Goal: Transaction & Acquisition: Book appointment/travel/reservation

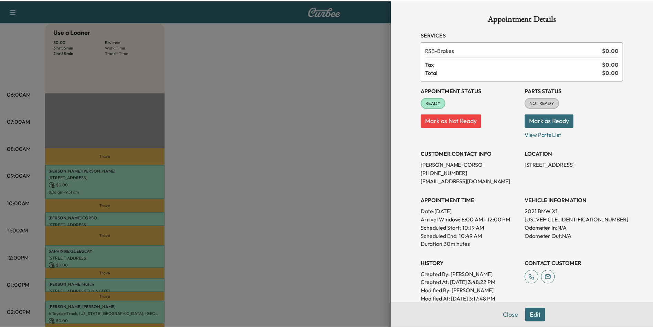
scroll to position [70, 0]
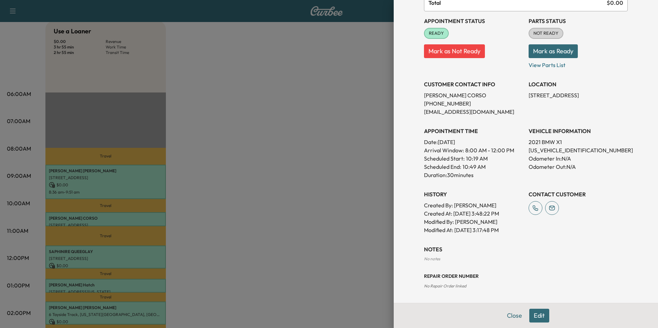
drag, startPoint x: 509, startPoint y: 317, endPoint x: 505, endPoint y: 313, distance: 6.1
click at [510, 317] on button "Close" at bounding box center [515, 316] width 24 height 14
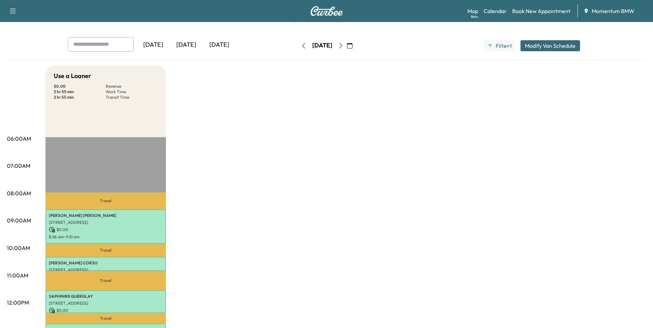
scroll to position [0, 0]
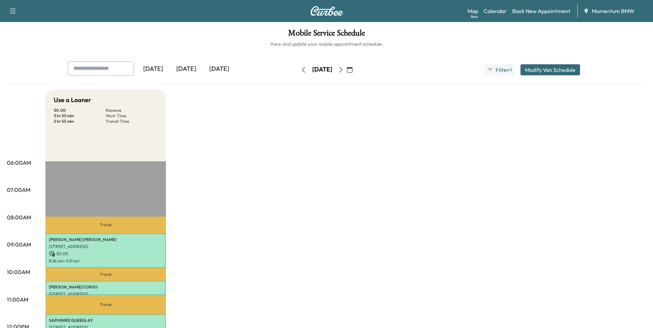
click at [302, 68] on icon "button" at bounding box center [303, 70] width 3 height 6
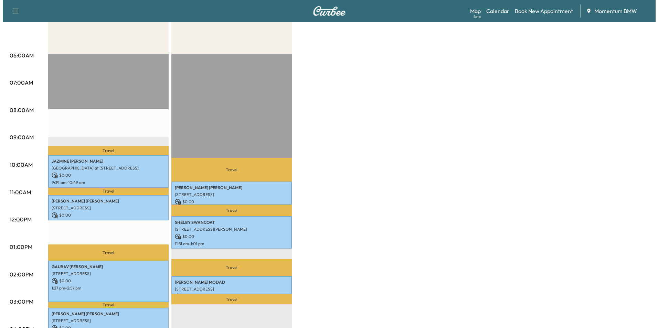
scroll to position [138, 0]
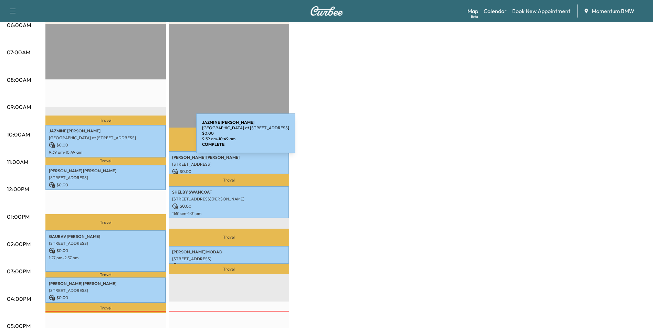
click at [144, 137] on p "[GEOGRAPHIC_DATA] at [STREET_ADDRESS]" at bounding box center [106, 138] width 114 height 6
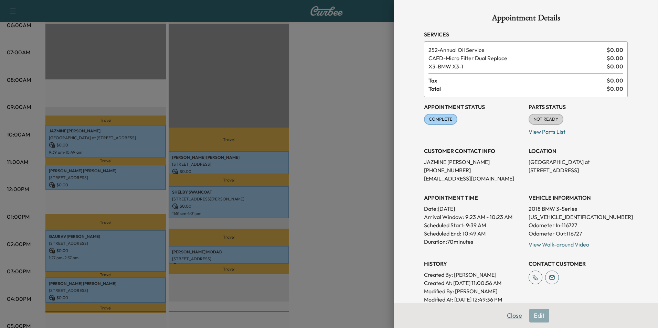
click at [512, 320] on button "Close" at bounding box center [515, 316] width 24 height 14
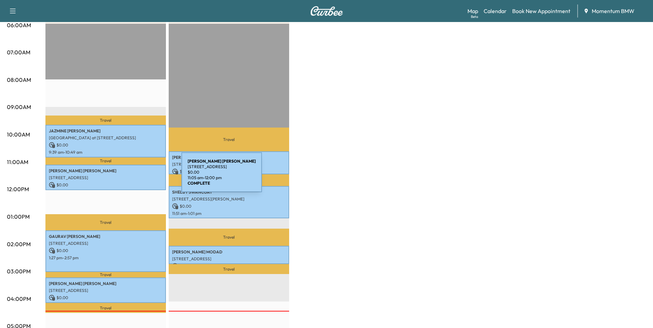
click at [129, 176] on p "[STREET_ADDRESS]" at bounding box center [106, 178] width 114 height 6
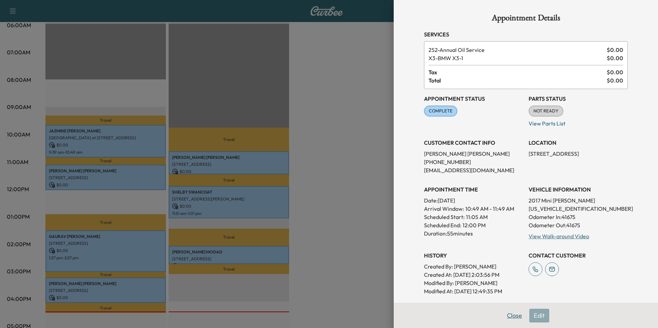
click at [505, 316] on button "Close" at bounding box center [515, 316] width 24 height 14
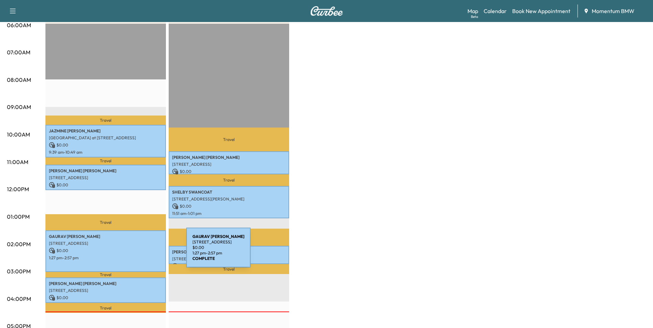
click at [135, 252] on div "[PERSON_NAME] [STREET_ADDRESS] $ 0.00 1:27 pm - 2:57 pm" at bounding box center [105, 252] width 120 height 42
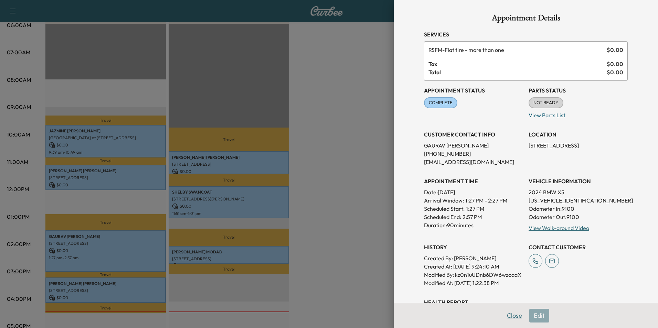
click at [510, 314] on button "Close" at bounding box center [515, 316] width 24 height 14
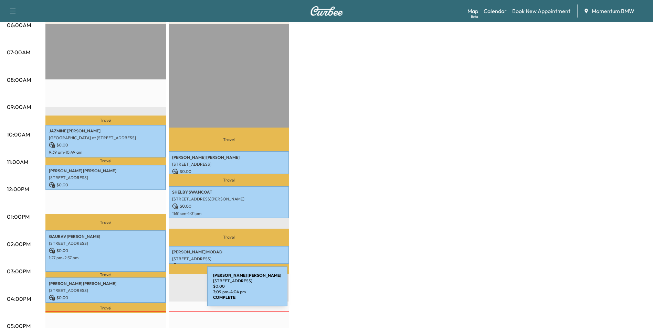
click at [155, 291] on div "[PERSON_NAME] [STREET_ADDRESS][PERSON_NAME] $ 0.00 3:09 pm - 4:04 pm" at bounding box center [105, 290] width 120 height 25
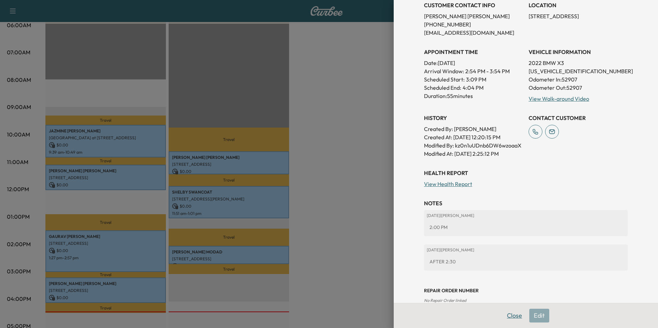
click at [512, 316] on button "Close" at bounding box center [515, 316] width 24 height 14
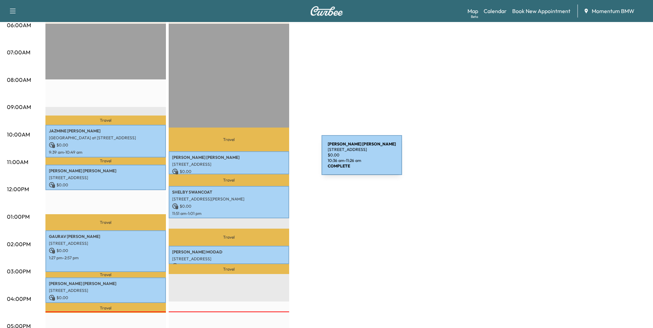
click at [270, 159] on div "[PERSON_NAME] [STREET_ADDRESS] $ 0.00 10:36 am - 11:26 am" at bounding box center [229, 162] width 120 height 23
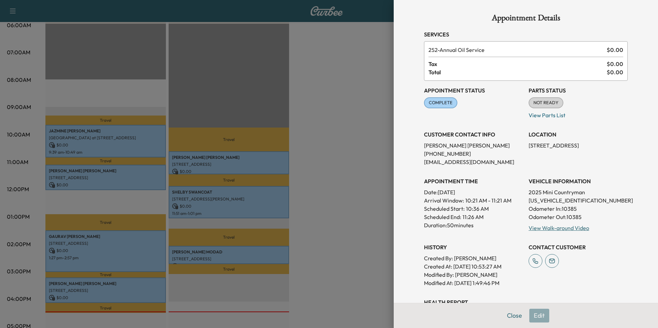
scroll to position [34, 0]
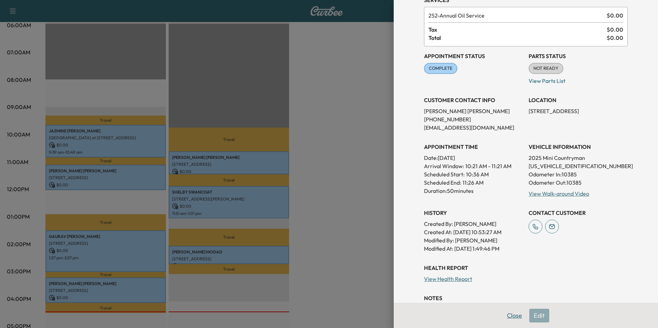
click at [512, 317] on button "Close" at bounding box center [515, 316] width 24 height 14
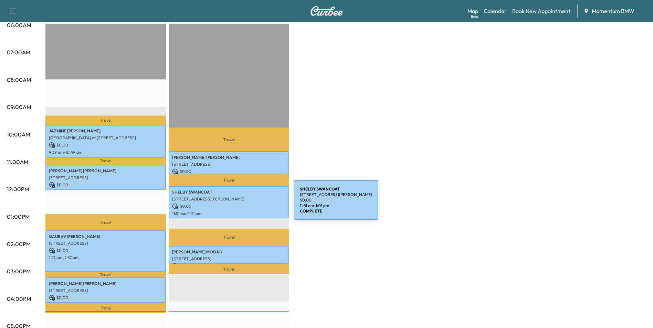
click at [242, 204] on p "$ 0.00" at bounding box center [229, 206] width 114 height 6
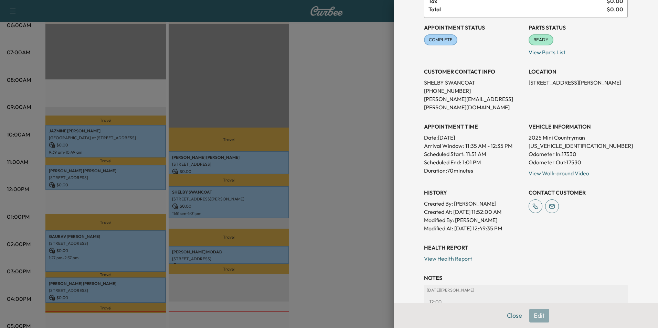
scroll to position [92, 0]
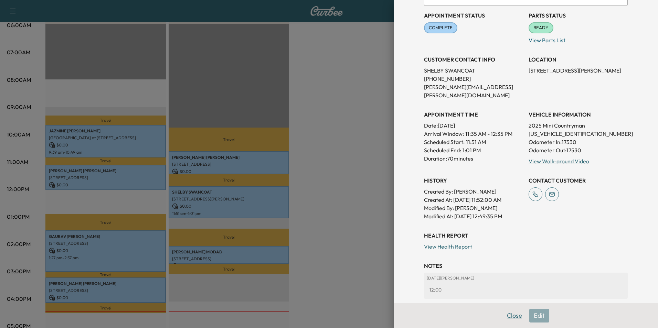
click at [510, 318] on button "Close" at bounding box center [515, 316] width 24 height 14
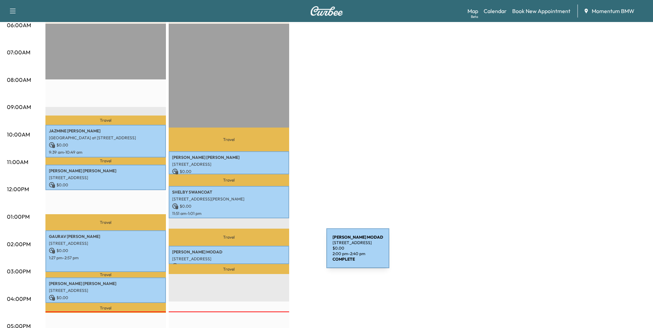
click at [275, 253] on div "[PERSON_NAME] [STREET_ADDRESS] $ 0.00 2:00 pm - 2:40 pm" at bounding box center [229, 255] width 120 height 19
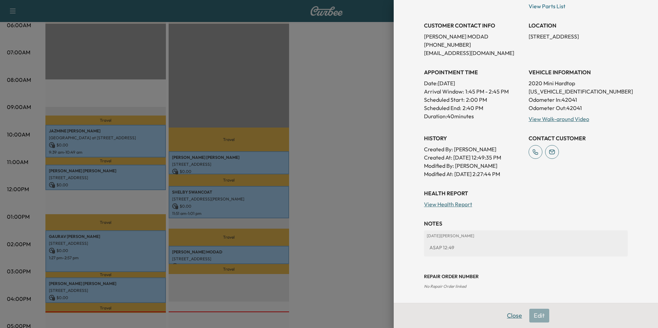
scroll to position [109, 0]
click at [504, 314] on button "Close" at bounding box center [515, 316] width 24 height 14
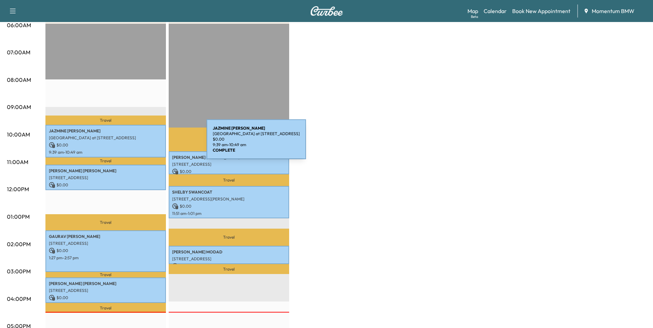
click at [155, 144] on p "$ 0.00" at bounding box center [106, 145] width 114 height 6
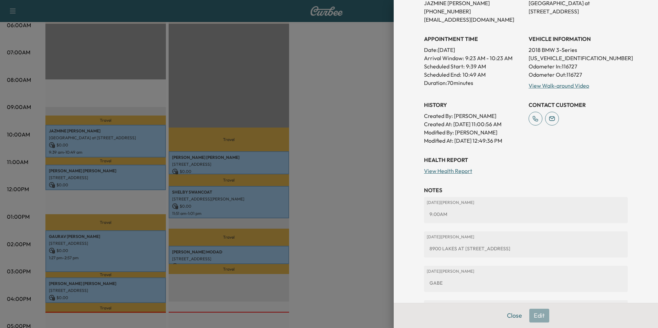
scroll to position [172, 0]
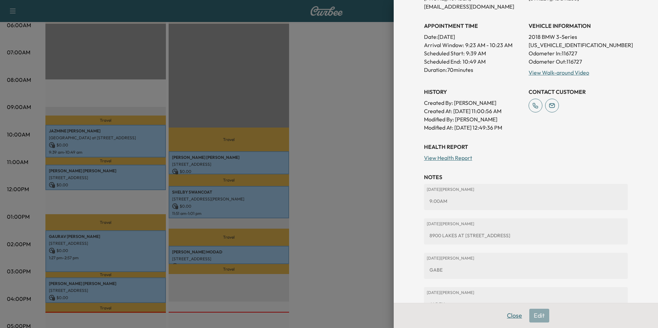
click at [511, 317] on button "Close" at bounding box center [515, 316] width 24 height 14
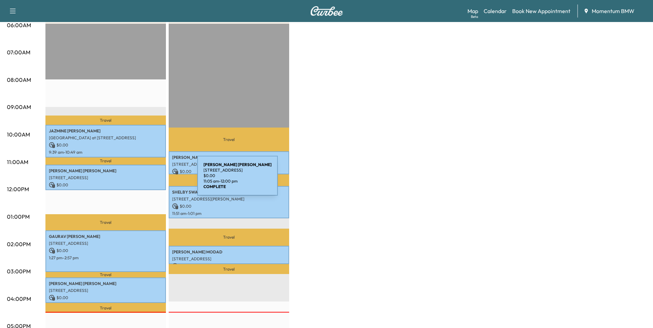
click at [146, 180] on div "[PERSON_NAME] [STREET_ADDRESS][PERSON_NAME] $ 0.00 11:05 am - 12:00 pm" at bounding box center [105, 177] width 120 height 25
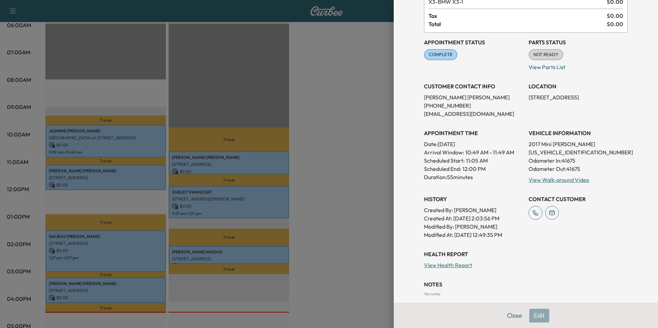
scroll to position [92, 0]
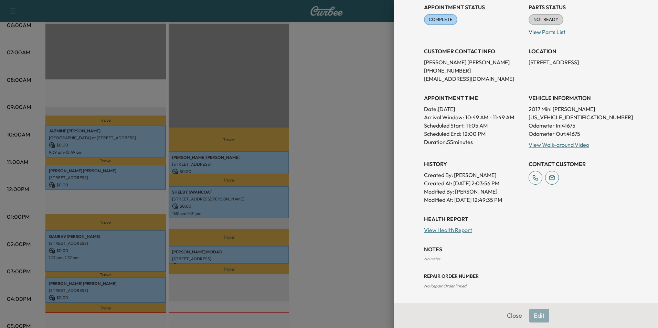
click at [505, 316] on button "Close" at bounding box center [515, 316] width 24 height 14
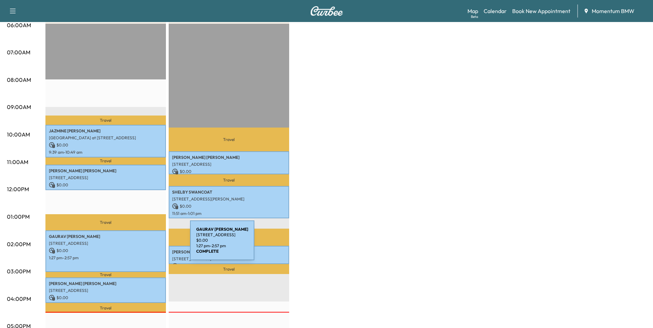
click at [138, 245] on div "[PERSON_NAME] [STREET_ADDRESS] $ 0.00 1:27 pm - 2:57 pm" at bounding box center [105, 252] width 120 height 42
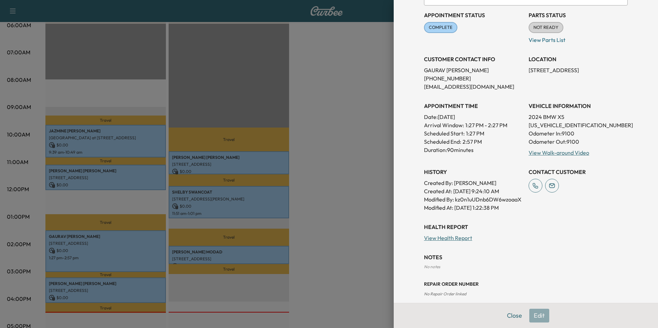
scroll to position [83, 0]
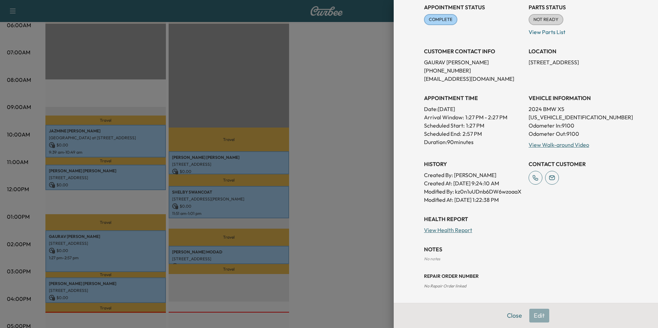
drag, startPoint x: 507, startPoint y: 314, endPoint x: 500, endPoint y: 313, distance: 7.3
click at [507, 314] on button "Close" at bounding box center [515, 316] width 24 height 14
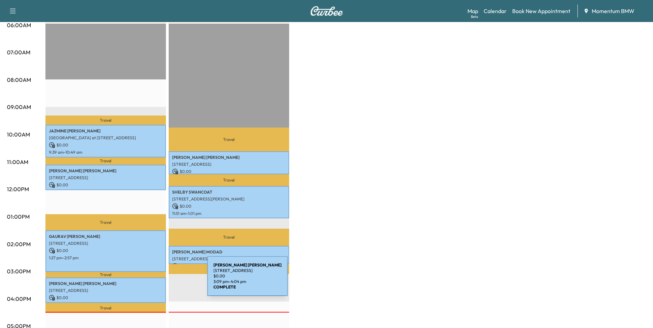
click at [156, 281] on p "[PERSON_NAME]" at bounding box center [106, 284] width 114 height 6
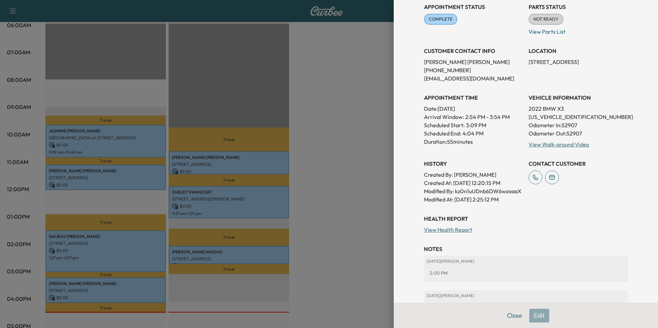
scroll to position [103, 0]
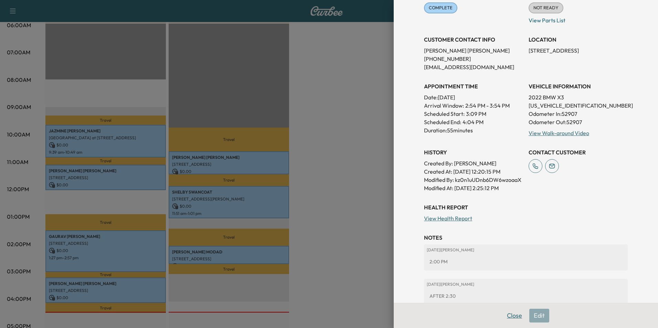
click at [510, 315] on button "Close" at bounding box center [515, 316] width 24 height 14
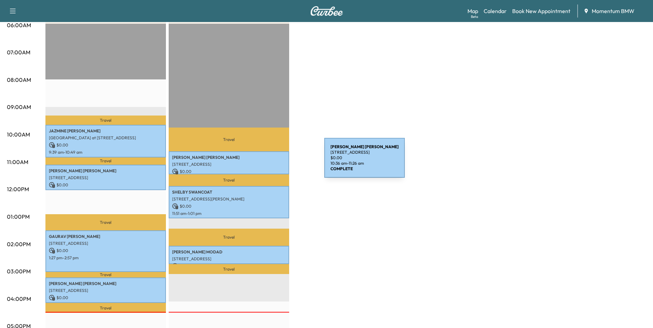
click at [273, 162] on p "[STREET_ADDRESS]" at bounding box center [229, 165] width 114 height 6
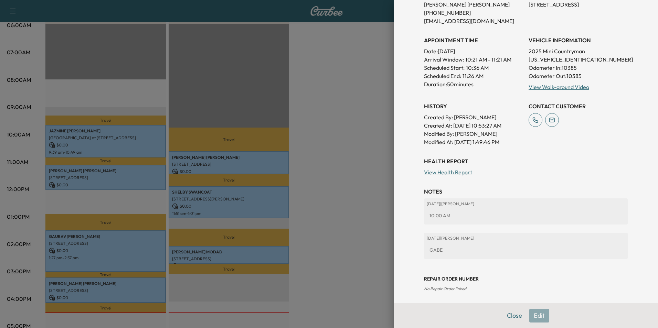
scroll to position [144, 0]
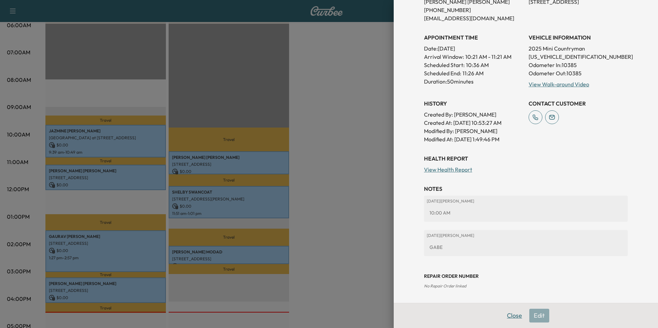
click at [507, 317] on button "Close" at bounding box center [515, 316] width 24 height 14
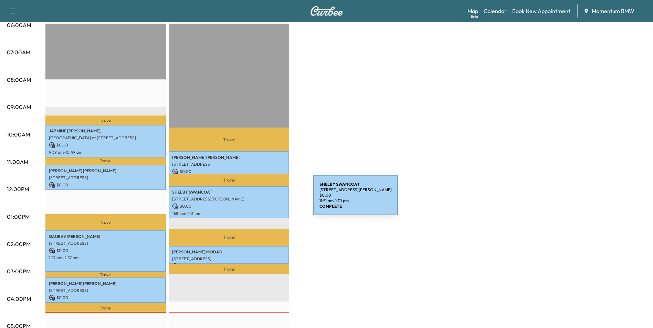
click at [262, 200] on div "[PERSON_NAME] [STREET_ADDRESS][PERSON_NAME] $ 0.00 11:51 am - 1:01 pm" at bounding box center [229, 202] width 120 height 32
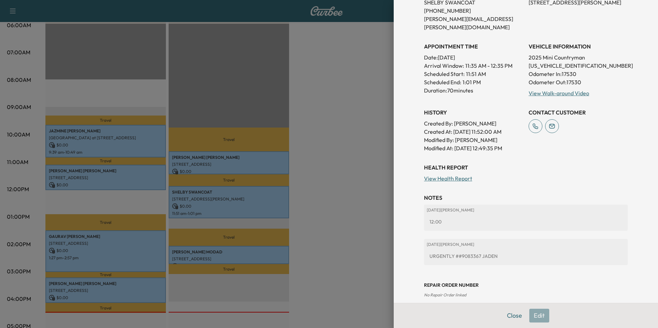
scroll to position [160, 0]
click at [508, 318] on button "Close" at bounding box center [515, 316] width 24 height 14
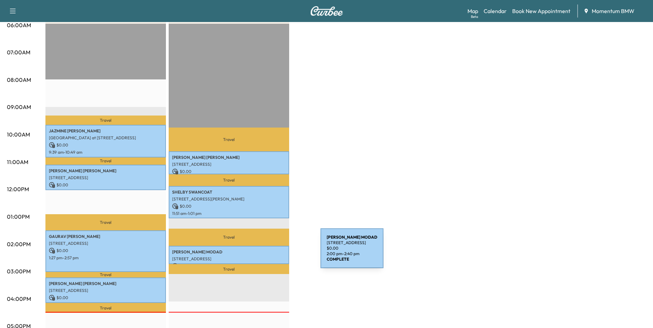
click at [269, 253] on div "[PERSON_NAME] [STREET_ADDRESS] $ 0.00 2:00 pm - 2:40 pm" at bounding box center [229, 255] width 120 height 19
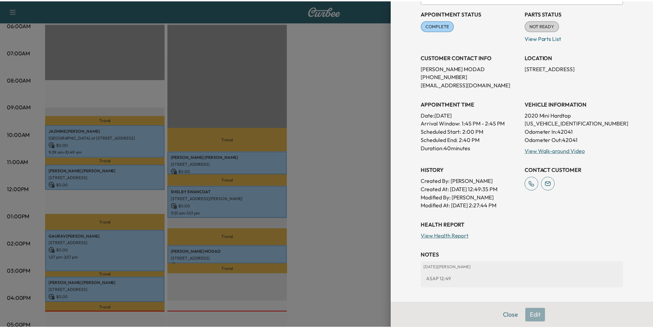
scroll to position [109, 0]
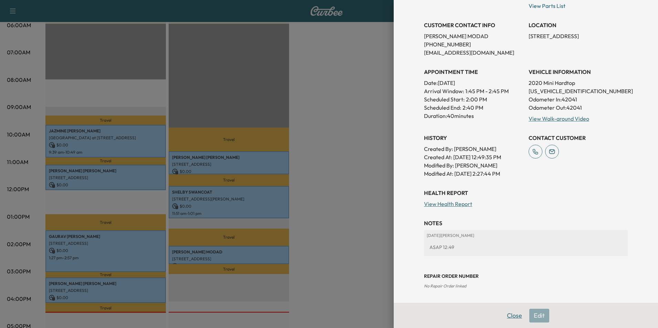
click at [503, 315] on button "Close" at bounding box center [515, 316] width 24 height 14
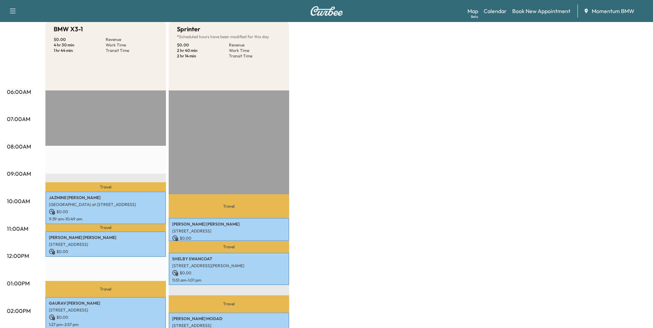
scroll to position [0, 0]
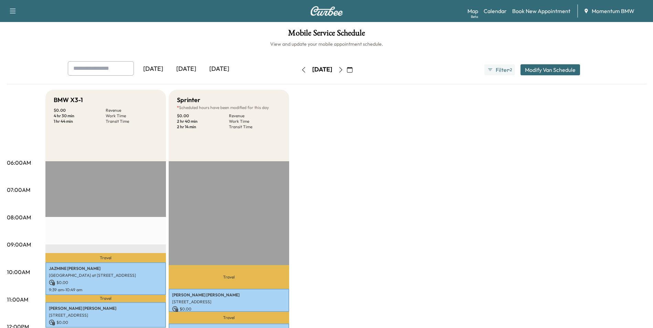
click at [344, 68] on icon "button" at bounding box center [341, 70] width 6 height 6
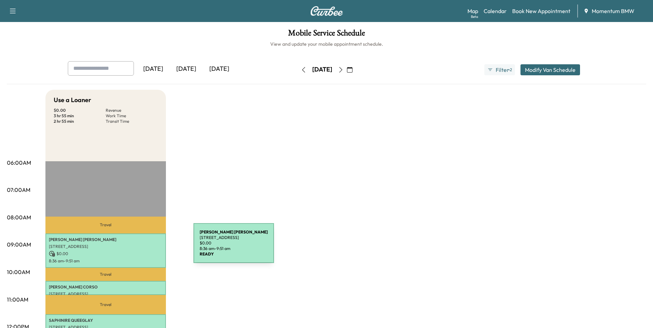
click at [142, 248] on p "[STREET_ADDRESS]" at bounding box center [106, 247] width 114 height 6
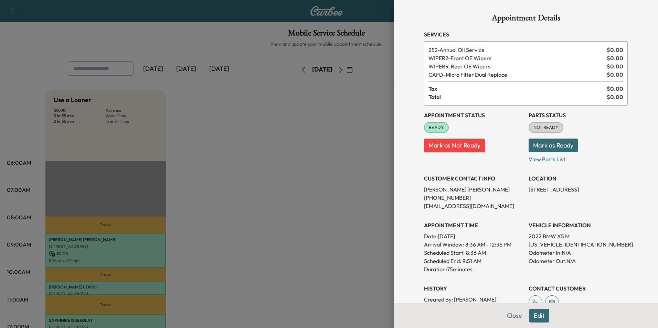
click at [533, 317] on button "Edit" at bounding box center [539, 316] width 20 height 14
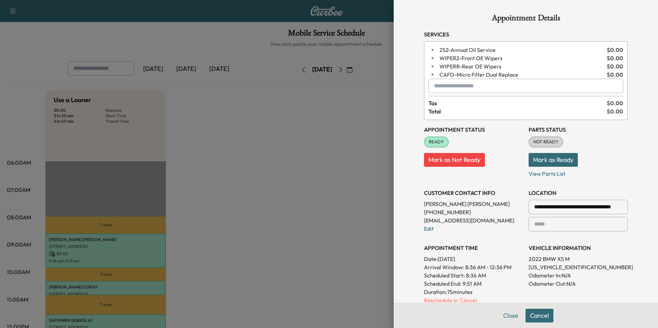
click at [489, 88] on input "text" at bounding box center [526, 86] width 195 height 14
type input "*******"
click at [504, 318] on button "Close" at bounding box center [511, 316] width 24 height 14
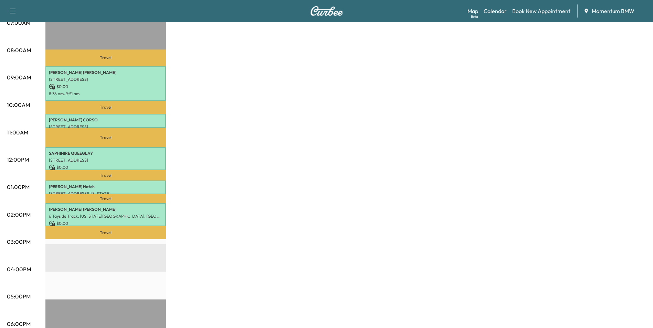
scroll to position [172, 0]
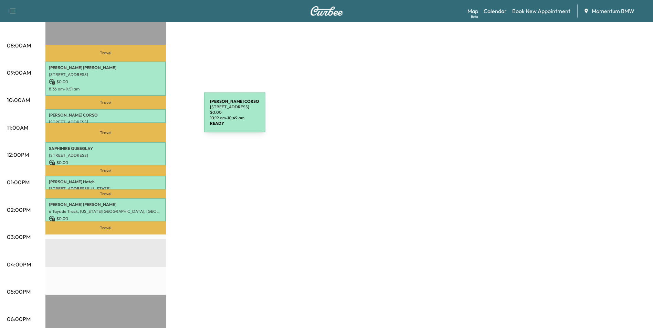
click at [152, 117] on p "[PERSON_NAME]" at bounding box center [106, 116] width 114 height 6
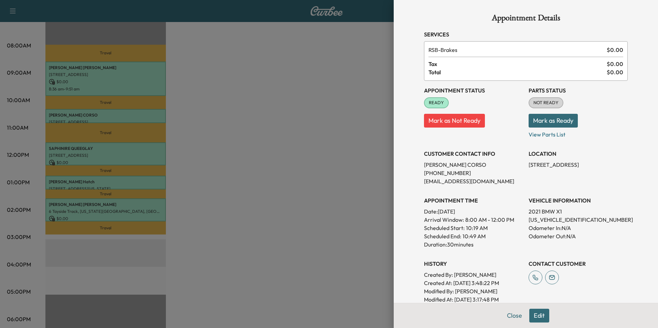
click at [537, 319] on button "Edit" at bounding box center [539, 316] width 20 height 14
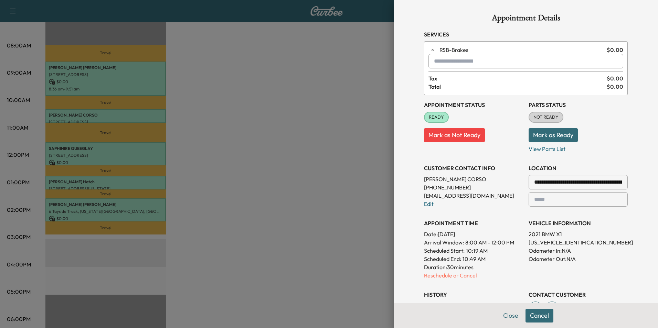
click at [471, 64] on input "text" at bounding box center [526, 61] width 195 height 14
click at [466, 78] on p "SPRINTER - Sprinter" at bounding box center [502, 79] width 150 height 10
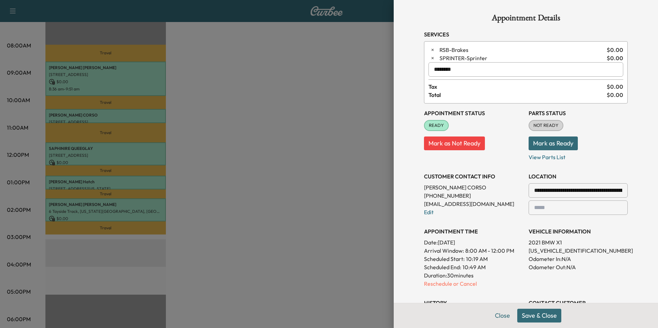
type input "********"
click at [549, 315] on button "Save & Close" at bounding box center [539, 316] width 44 height 14
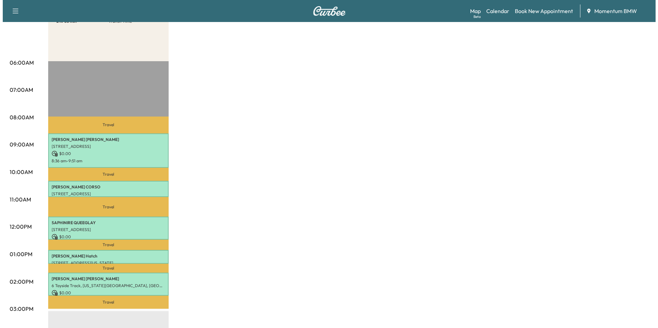
scroll to position [138, 0]
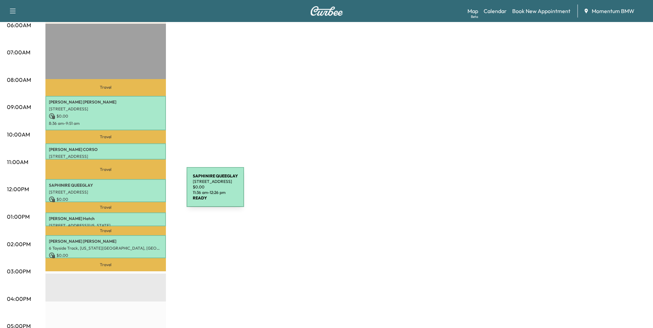
click at [135, 191] on p "[STREET_ADDRESS]" at bounding box center [106, 193] width 114 height 6
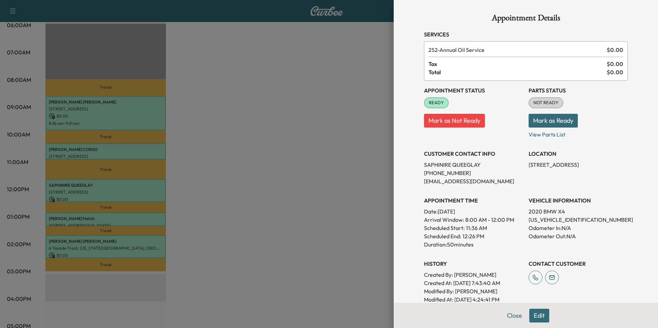
click at [512, 317] on button "Close" at bounding box center [515, 316] width 24 height 14
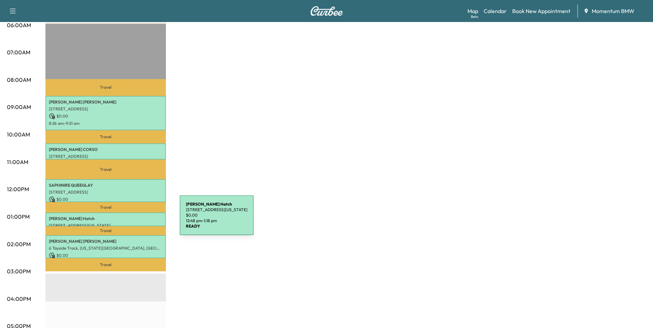
click at [127, 219] on div "[PERSON_NAME] [STREET_ADDRESS][US_STATE] $ 0.00 12:48 pm - 1:18 pm" at bounding box center [105, 220] width 120 height 14
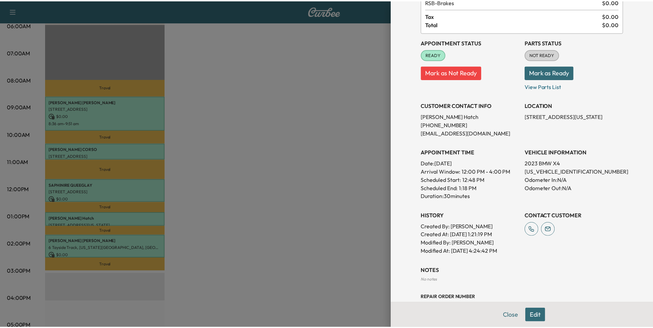
scroll to position [0, 0]
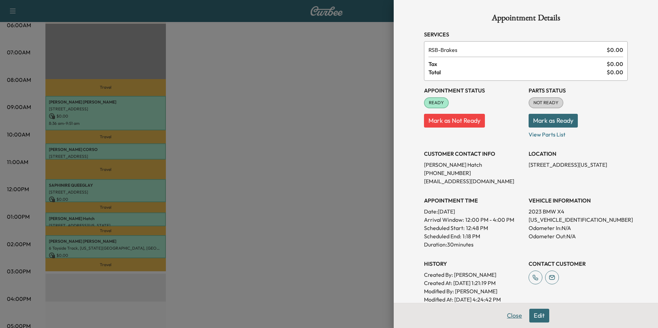
click at [509, 317] on button "Close" at bounding box center [515, 316] width 24 height 14
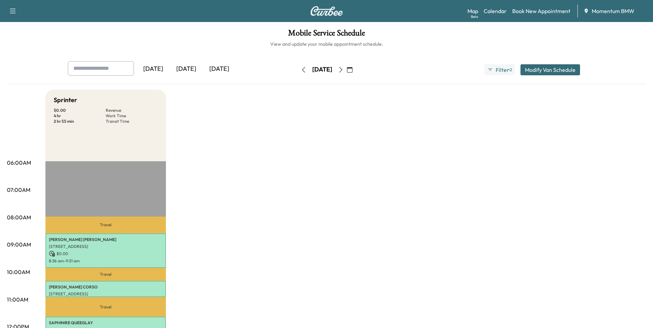
click at [162, 70] on div "[DATE]" at bounding box center [153, 69] width 33 height 16
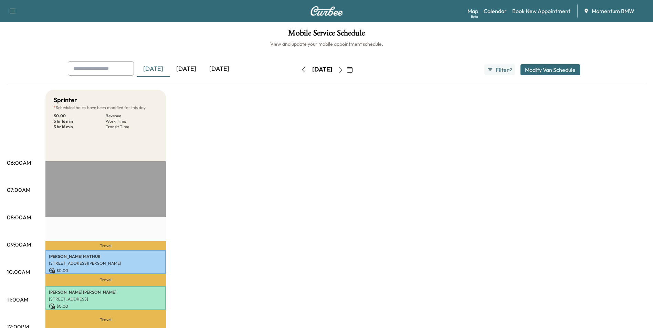
drag, startPoint x: 22, startPoint y: 130, endPoint x: 33, endPoint y: 135, distance: 12.6
click at [11, 8] on icon "button" at bounding box center [13, 11] width 8 height 8
click at [162, 27] on div "Mobile Service Schedule View and update your mobile appointment schedule. [DATE…" at bounding box center [326, 317] width 653 height 591
click at [508, 72] on button "Filter ● 2" at bounding box center [499, 69] width 30 height 11
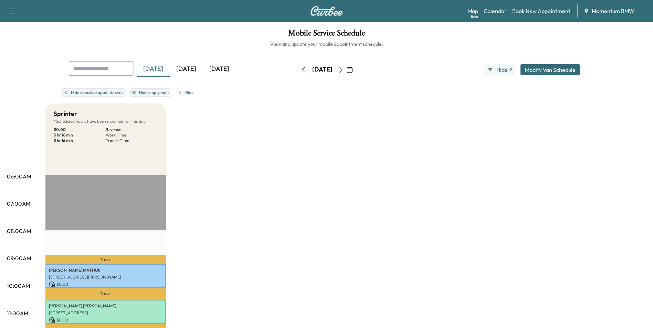
click at [344, 70] on icon "button" at bounding box center [341, 70] width 6 height 6
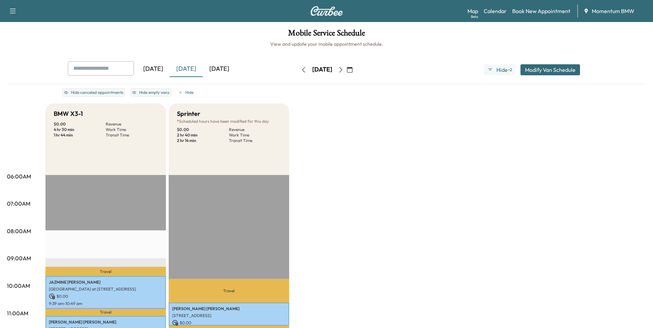
click at [344, 71] on icon "button" at bounding box center [341, 70] width 6 height 6
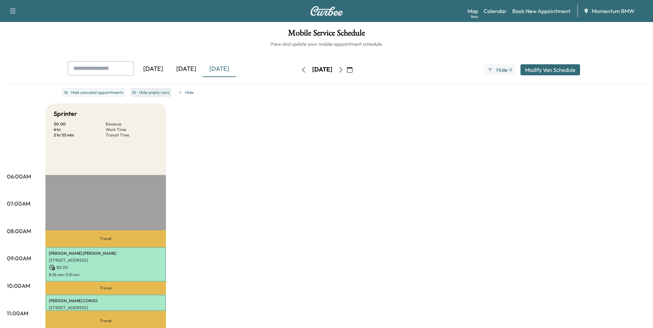
click at [163, 94] on button "Hide empty vans" at bounding box center [150, 92] width 41 height 8
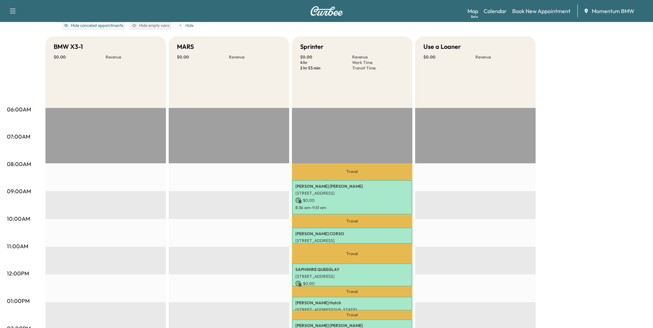
scroll to position [69, 0]
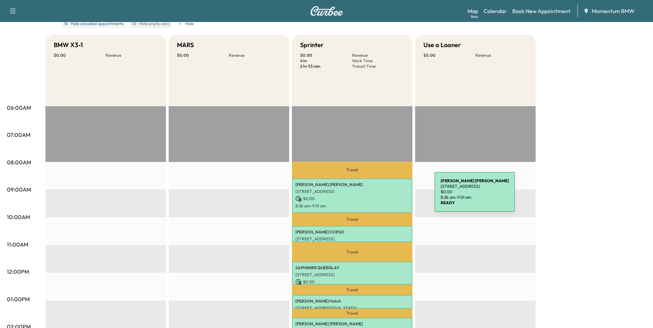
click at [383, 196] on p "$ 0.00" at bounding box center [352, 199] width 114 height 6
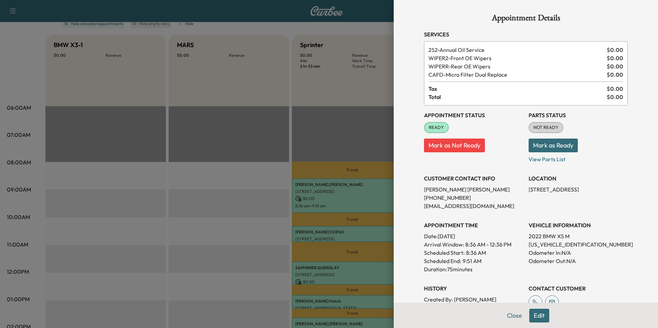
click at [535, 317] on button "Edit" at bounding box center [539, 316] width 20 height 14
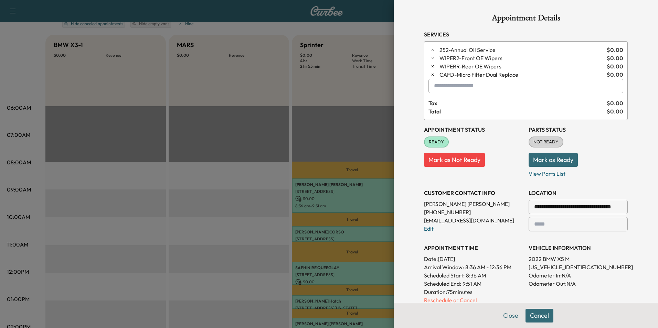
click at [483, 86] on input "text" at bounding box center [526, 86] width 195 height 14
click at [464, 106] on p "X3 - BMW X3-1" at bounding box center [502, 104] width 150 height 10
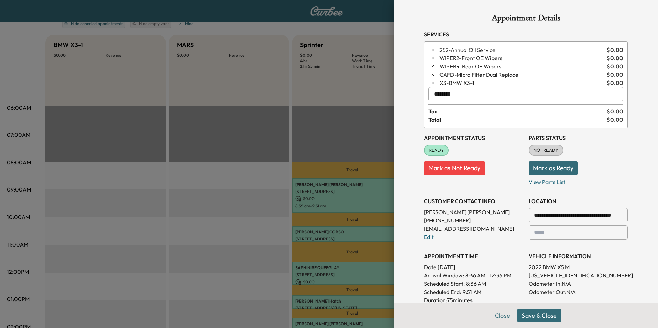
type input "********"
click at [536, 316] on button "Save & Close" at bounding box center [539, 316] width 44 height 14
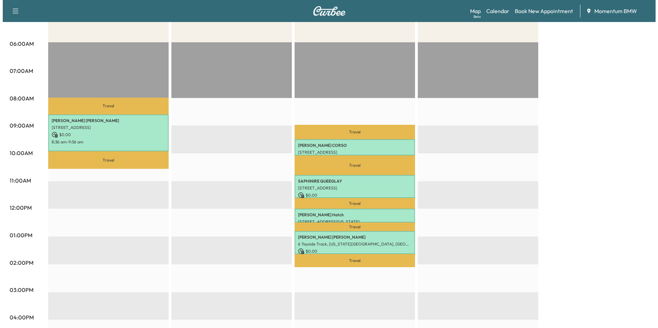
scroll to position [172, 0]
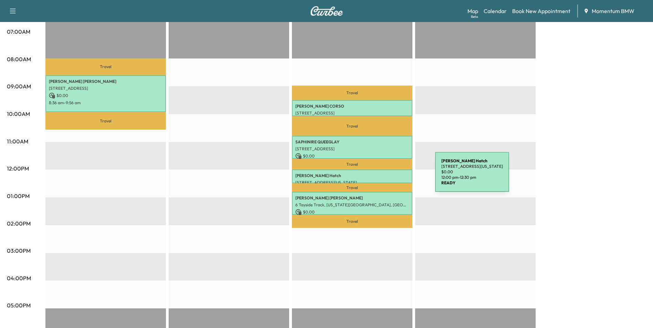
click at [384, 176] on p "[PERSON_NAME]" at bounding box center [352, 176] width 114 height 6
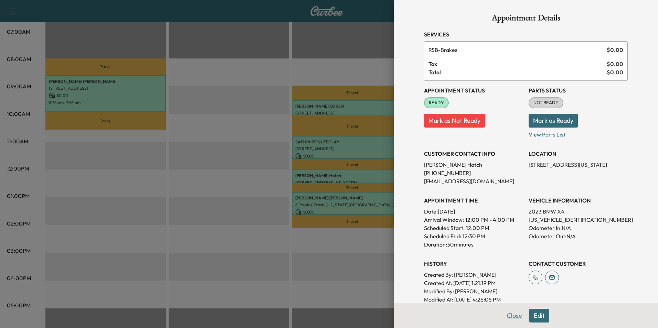
click at [513, 317] on button "Close" at bounding box center [515, 316] width 24 height 14
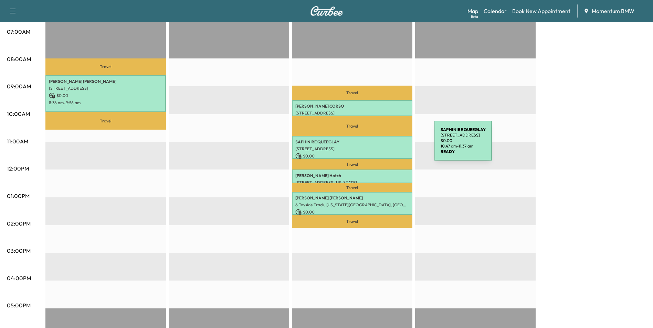
click at [383, 146] on p "[STREET_ADDRESS]" at bounding box center [352, 149] width 114 height 6
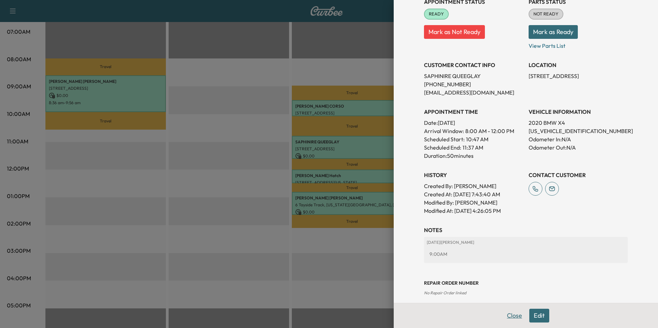
scroll to position [96, 0]
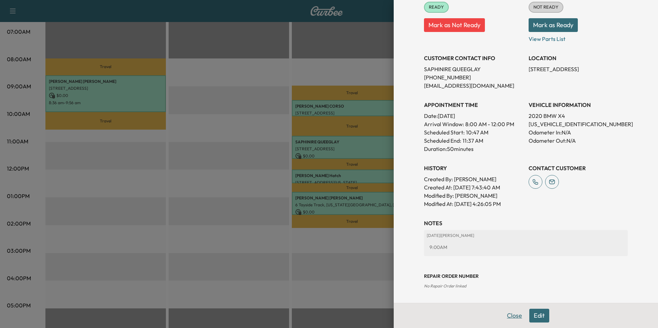
click at [512, 316] on button "Close" at bounding box center [515, 316] width 24 height 14
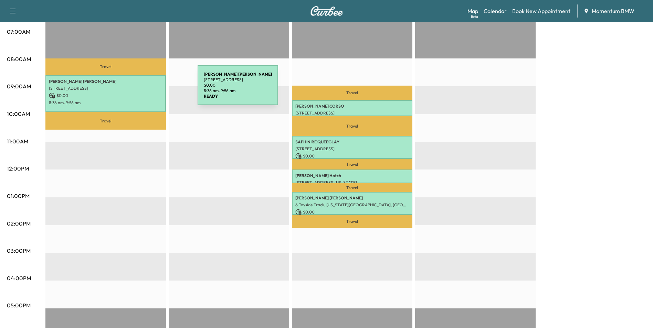
click at [146, 90] on p "[STREET_ADDRESS]" at bounding box center [106, 89] width 114 height 6
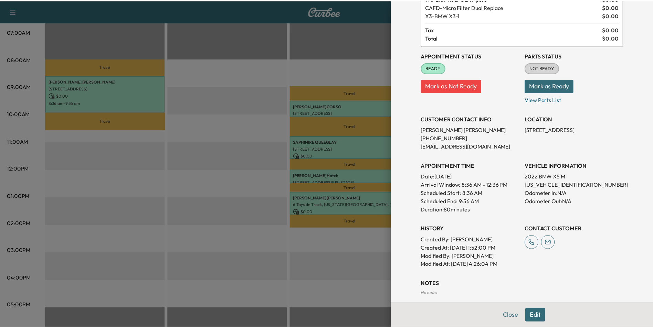
scroll to position [103, 0]
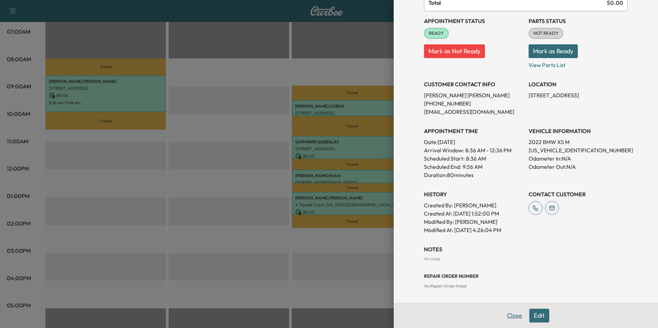
click at [513, 316] on button "Close" at bounding box center [515, 316] width 24 height 14
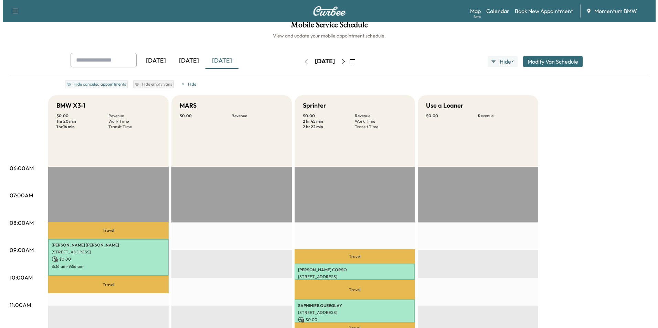
scroll to position [0, 0]
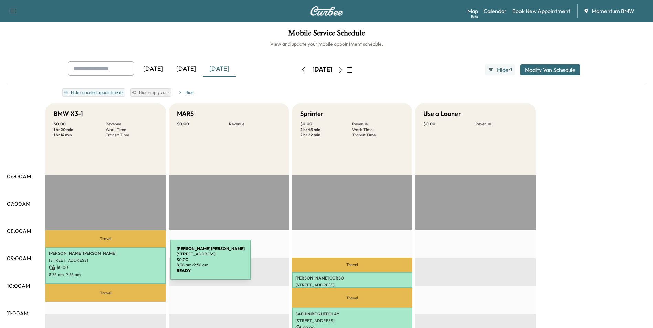
click at [119, 265] on p "$ 0.00" at bounding box center [106, 268] width 114 height 6
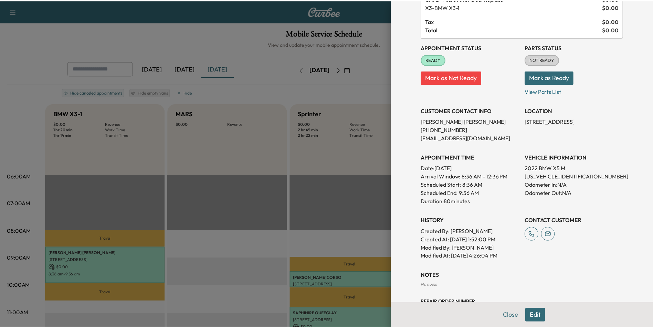
scroll to position [103, 0]
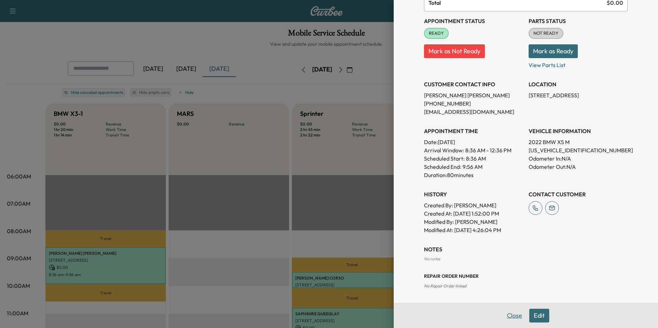
click at [510, 317] on button "Close" at bounding box center [515, 316] width 24 height 14
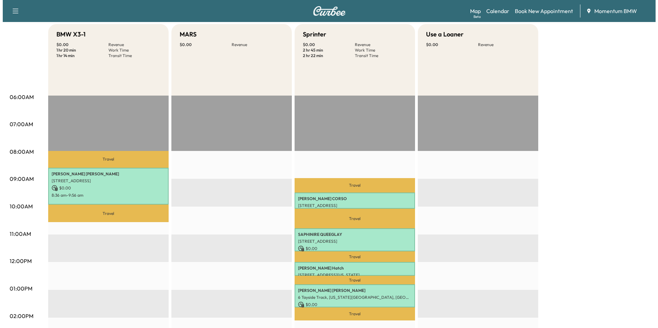
scroll to position [103, 0]
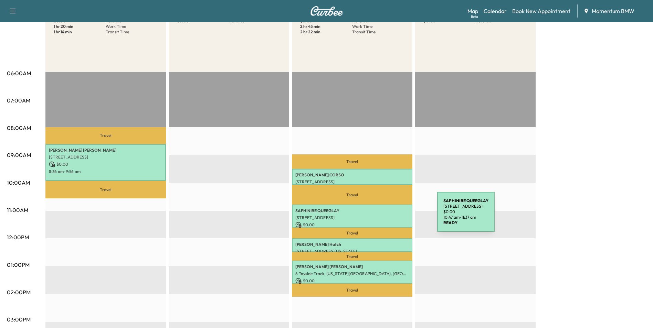
click at [386, 216] on p "[STREET_ADDRESS]" at bounding box center [352, 218] width 114 height 6
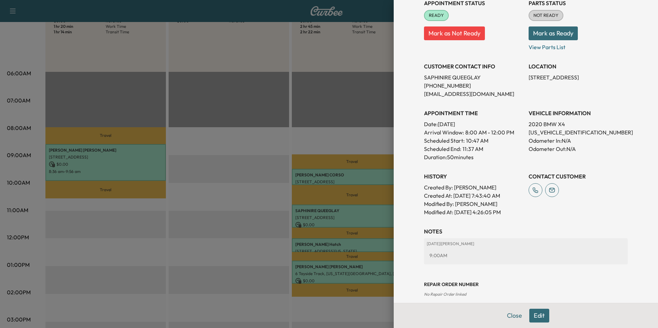
scroll to position [96, 0]
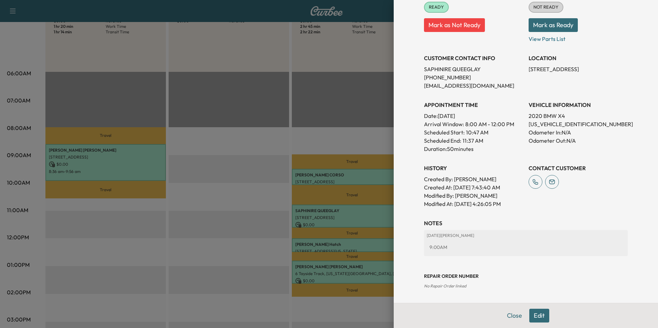
click at [508, 315] on button "Close" at bounding box center [515, 316] width 24 height 14
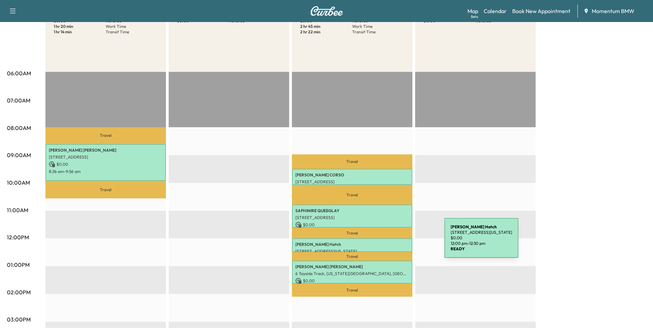
click at [393, 242] on p "[PERSON_NAME]" at bounding box center [352, 245] width 114 height 6
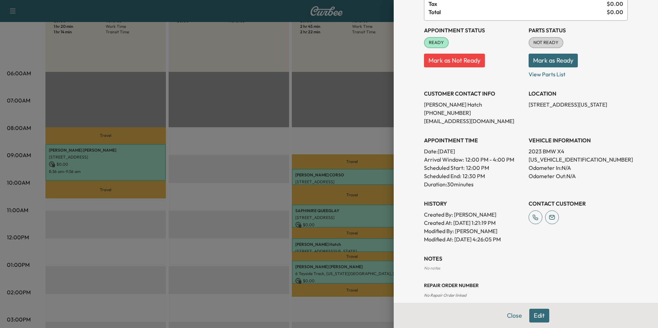
scroll to position [70, 0]
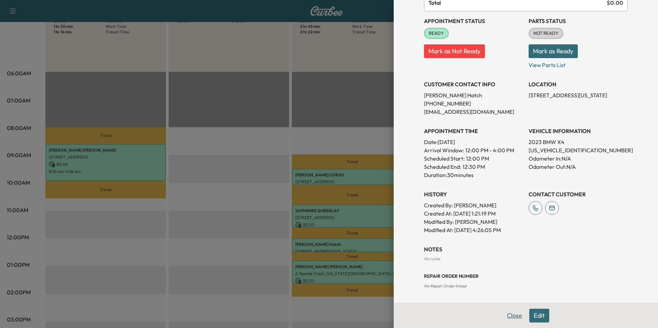
drag, startPoint x: 505, startPoint y: 315, endPoint x: 501, endPoint y: 313, distance: 4.5
click at [505, 315] on button "Close" at bounding box center [515, 316] width 24 height 14
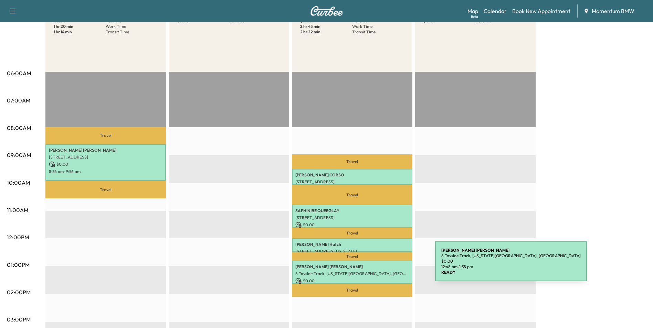
click at [385, 265] on p "[PERSON_NAME]" at bounding box center [352, 267] width 114 height 6
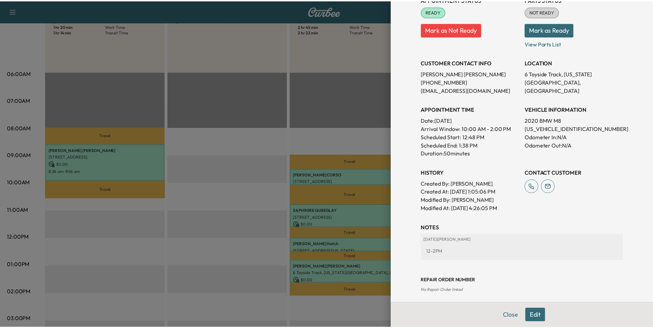
scroll to position [96, 0]
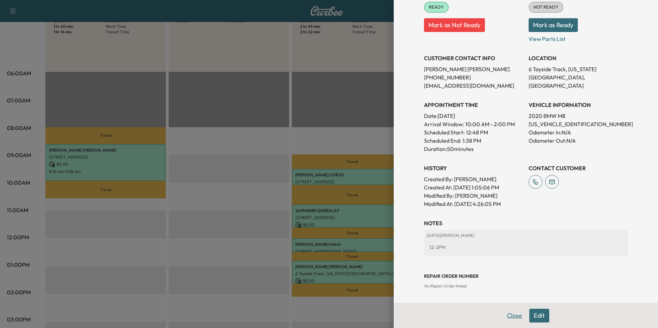
click at [510, 315] on button "Close" at bounding box center [515, 316] width 24 height 14
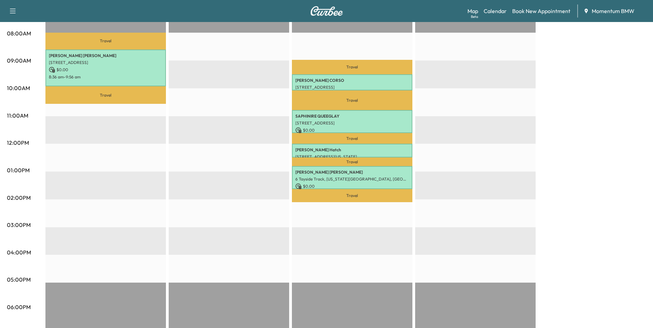
scroll to position [207, 0]
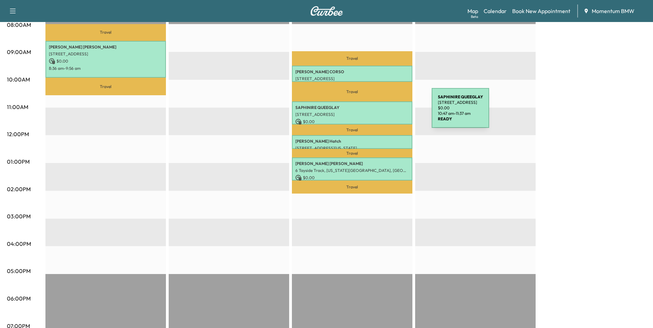
click at [380, 112] on p "[STREET_ADDRESS]" at bounding box center [352, 115] width 114 height 6
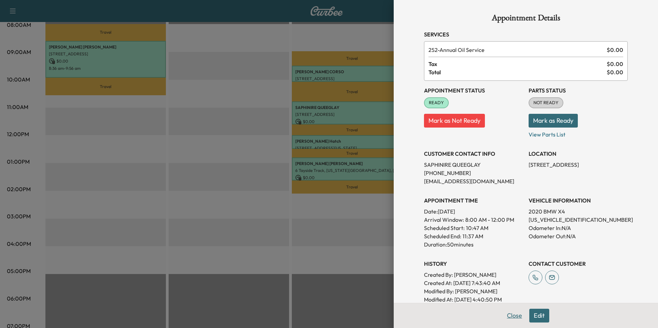
click at [512, 318] on button "Close" at bounding box center [515, 316] width 24 height 14
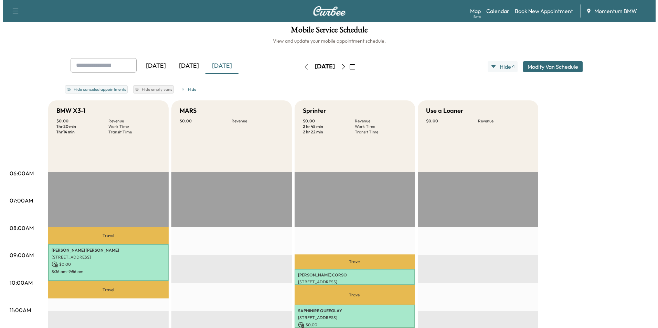
scroll to position [0, 0]
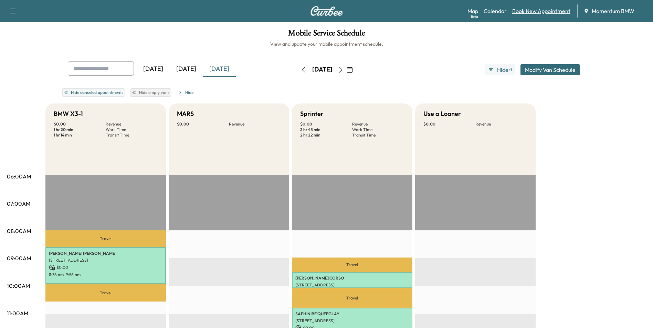
click at [528, 10] on link "Book New Appointment" at bounding box center [541, 11] width 58 height 8
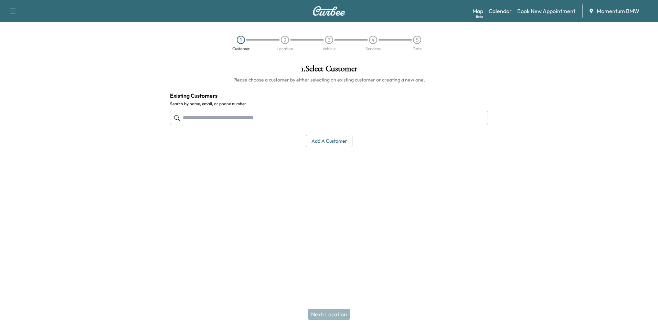
click at [274, 117] on input "text" at bounding box center [329, 118] width 318 height 14
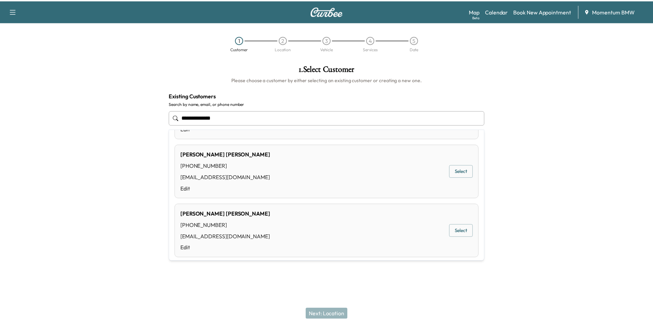
scroll to position [413, 0]
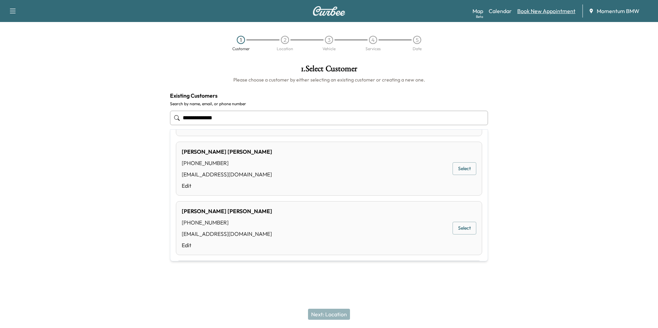
type input "**********"
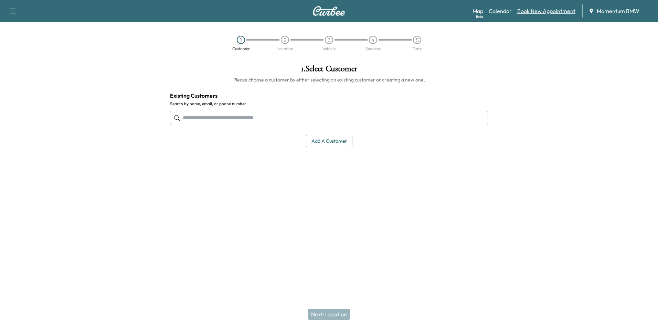
click at [533, 10] on link "Book New Appointment" at bounding box center [546, 11] width 58 height 8
click at [336, 140] on button "Add a customer" at bounding box center [329, 141] width 46 height 13
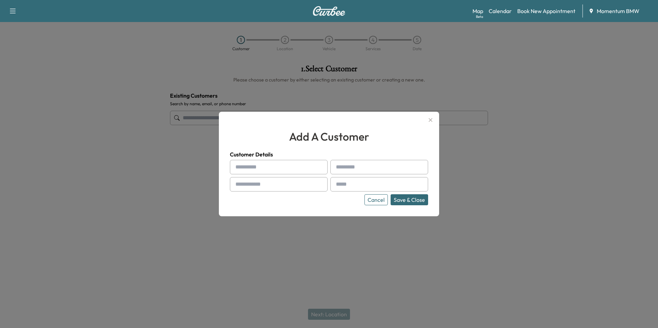
click at [322, 168] on div at bounding box center [321, 167] width 8 height 8
click at [316, 170] on input "text" at bounding box center [279, 167] width 98 height 14
type input "*******"
type input "******"
type input "**********"
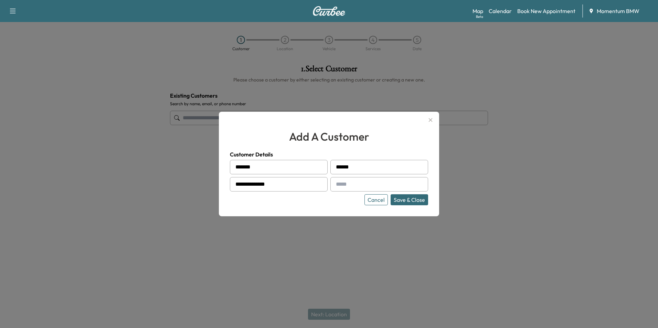
click at [360, 184] on input "text" at bounding box center [379, 184] width 98 height 14
type input "**********"
click at [414, 200] on button "Save & Close" at bounding box center [410, 200] width 38 height 11
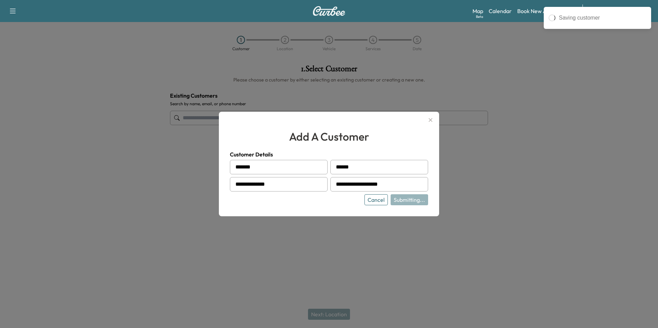
type input "**********"
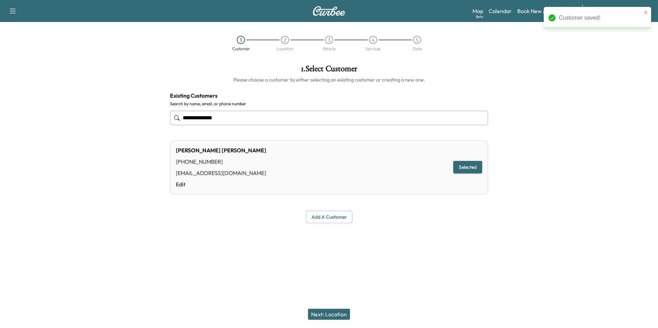
click at [342, 313] on button "Next: Location" at bounding box center [329, 314] width 42 height 11
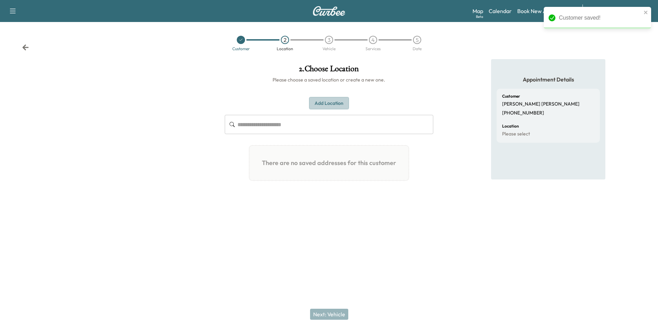
click at [336, 105] on button "Add Location" at bounding box center [329, 103] width 40 height 13
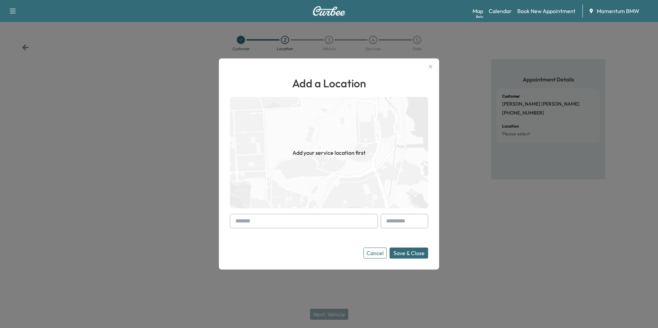
paste input "**********"
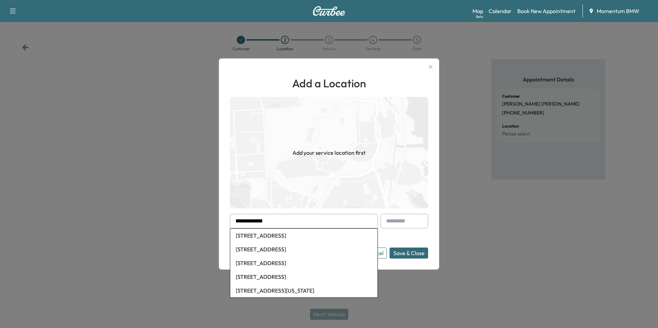
click at [303, 237] on li "[STREET_ADDRESS]" at bounding box center [303, 236] width 147 height 14
type input "**********"
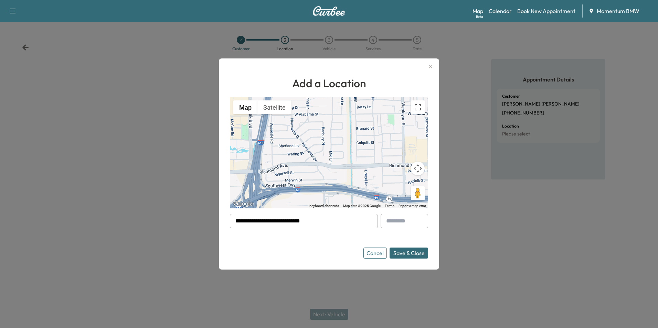
click at [413, 253] on button "Save & Close" at bounding box center [409, 253] width 39 height 11
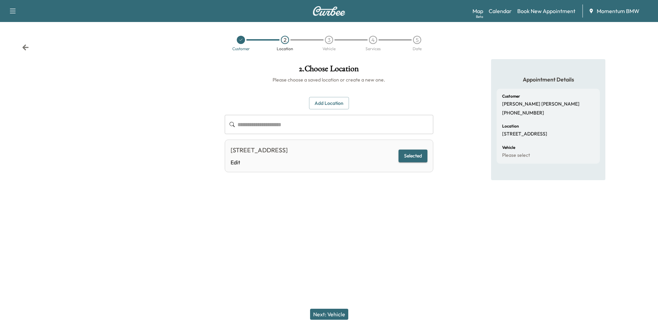
click at [326, 315] on button "Next: Vehicle" at bounding box center [329, 314] width 38 height 11
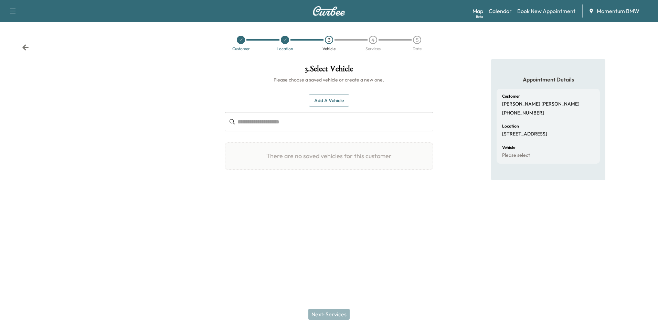
click at [338, 98] on button "Add a Vehicle" at bounding box center [329, 100] width 41 height 13
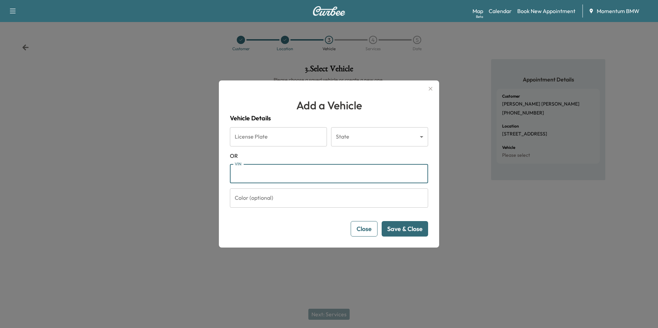
paste input "**********"
type input "**********"
click at [415, 233] on button "Save & Close" at bounding box center [405, 228] width 46 height 15
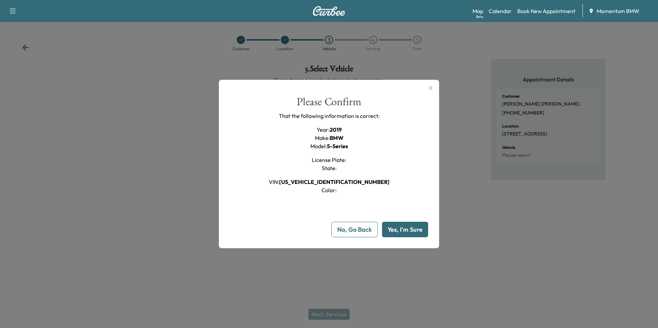
click at [417, 232] on button "Yes, I'm Sure" at bounding box center [405, 229] width 46 height 15
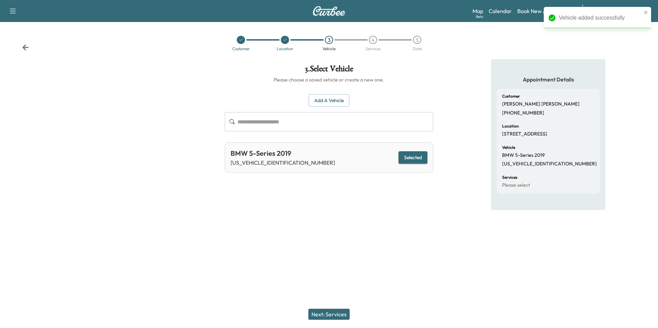
click at [340, 313] on button "Next: Services" at bounding box center [328, 314] width 41 height 11
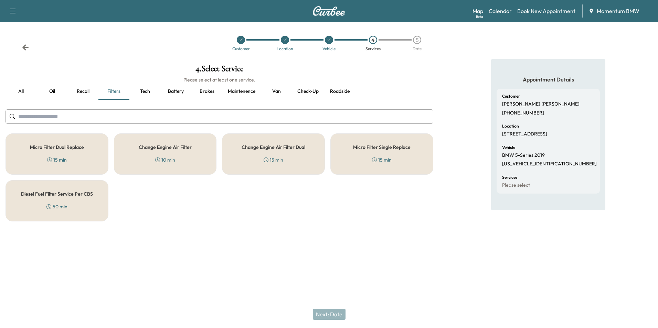
click at [365, 149] on h5 "Micro Filter Single Replace" at bounding box center [381, 147] width 57 height 5
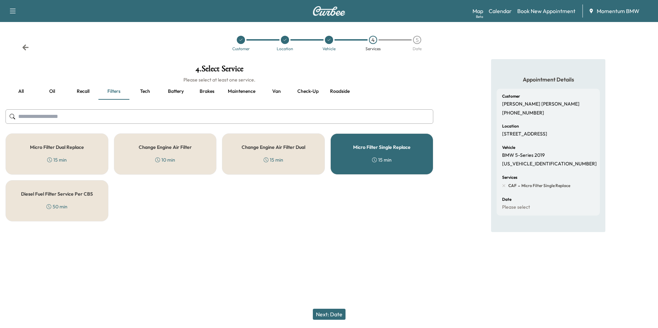
click at [52, 94] on button "Oil" at bounding box center [51, 91] width 31 height 17
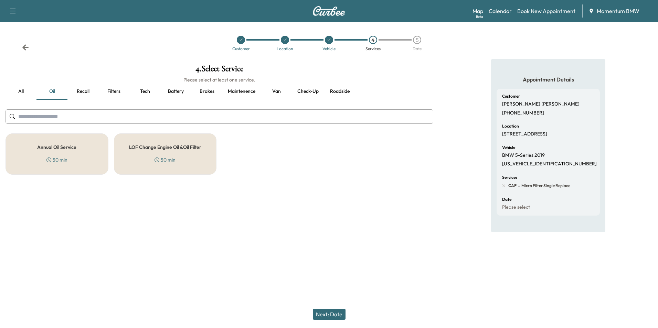
click at [68, 149] on h5 "Annual Oil Service" at bounding box center [56, 147] width 39 height 5
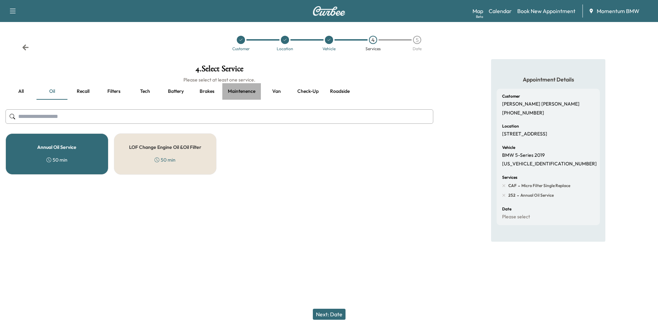
click at [239, 91] on button "Maintenence" at bounding box center [241, 91] width 39 height 17
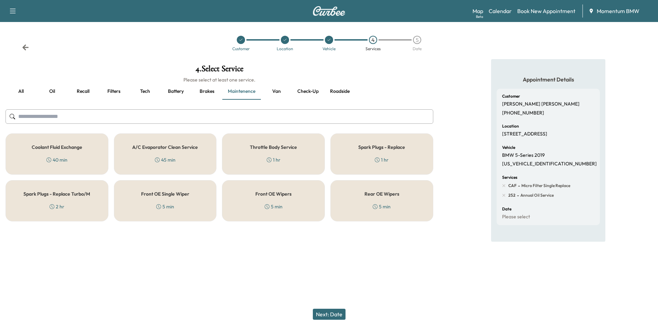
click at [401, 151] on div "Spark Plugs - Replace 1 hr" at bounding box center [381, 154] width 103 height 41
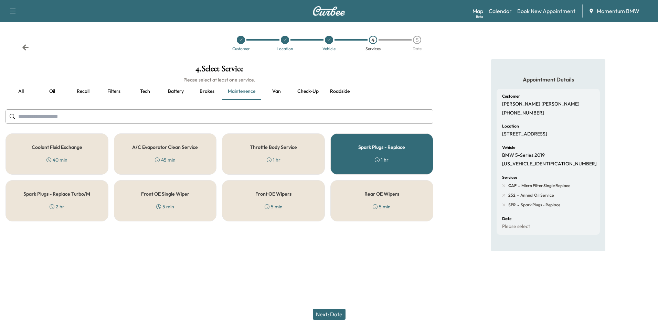
click at [337, 316] on button "Next: Date" at bounding box center [329, 314] width 33 height 11
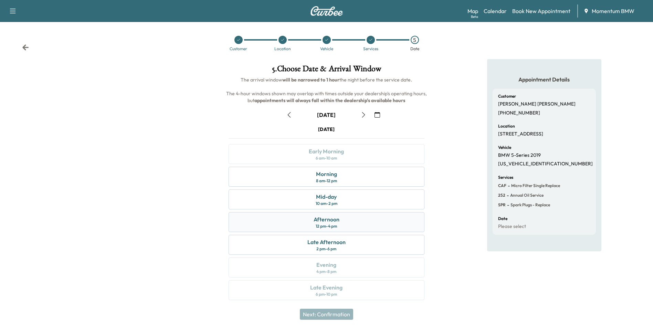
click at [314, 220] on div "Afternoon" at bounding box center [327, 220] width 26 height 8
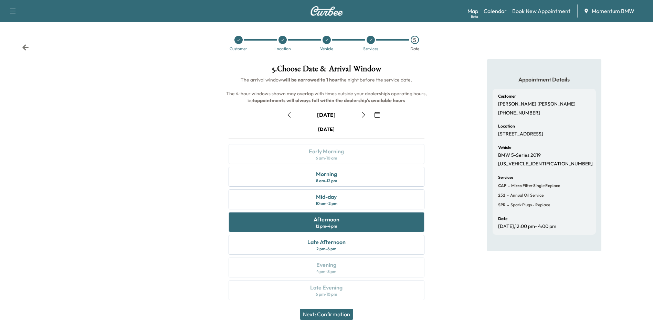
click at [347, 314] on button "Next: Confirmation" at bounding box center [326, 314] width 53 height 11
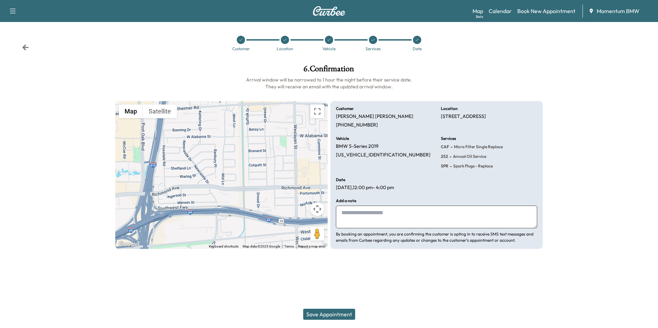
click at [389, 217] on textarea at bounding box center [436, 217] width 201 height 23
type textarea "********"
click at [330, 316] on button "Save Appointment" at bounding box center [329, 314] width 52 height 11
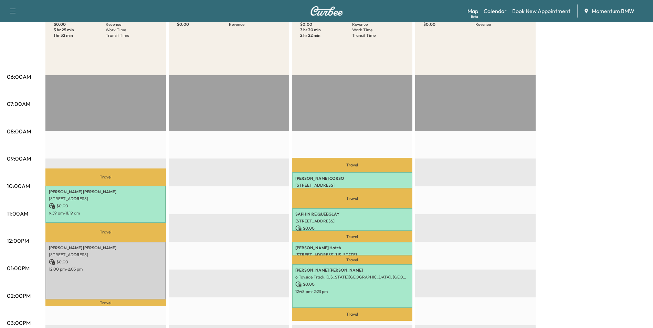
scroll to position [172, 0]
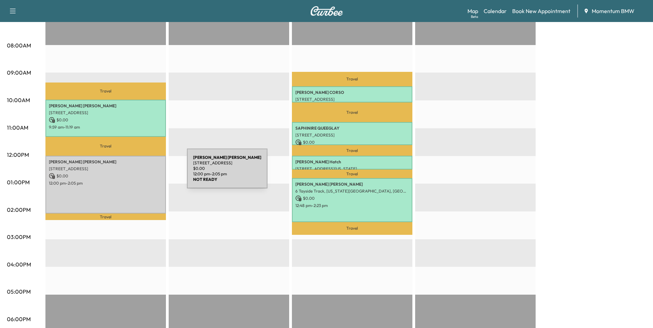
click at [135, 173] on p "$ 0.00" at bounding box center [106, 176] width 114 height 6
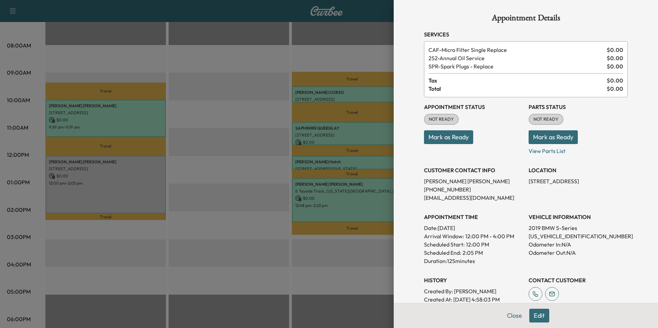
click at [461, 138] on button "Mark as Ready" at bounding box center [448, 137] width 49 height 14
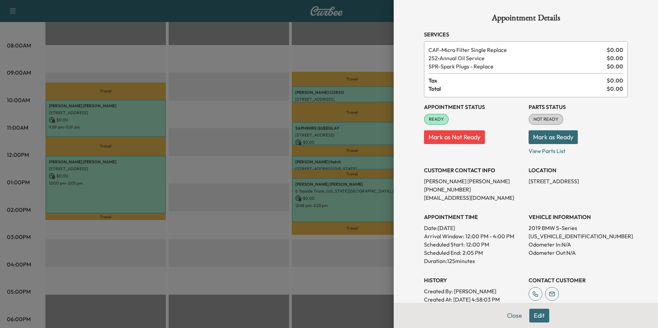
click at [513, 319] on button "Close" at bounding box center [515, 316] width 24 height 14
